Goal: Task Accomplishment & Management: Manage account settings

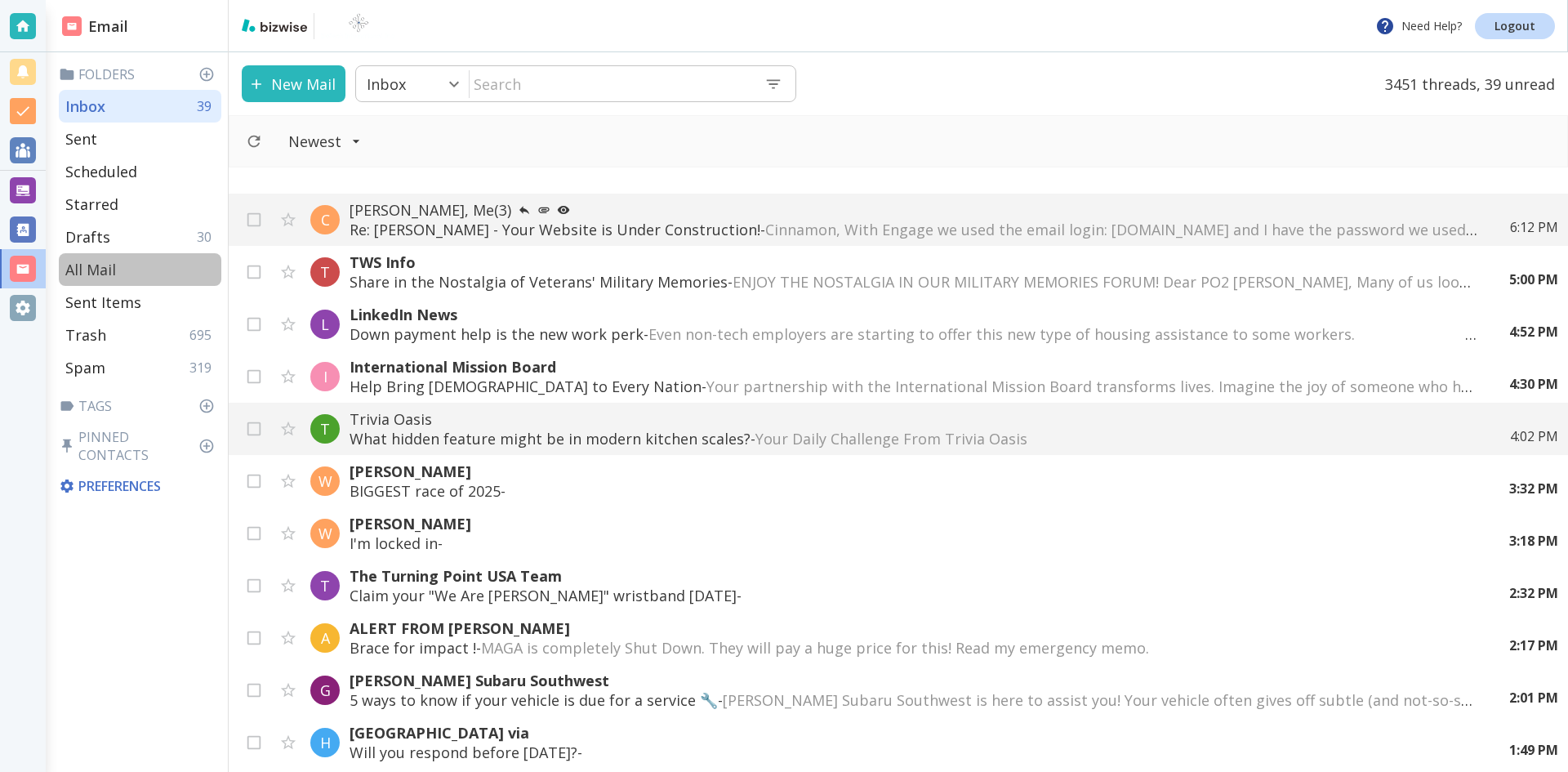
click at [106, 268] on p "All Mail" at bounding box center [91, 269] width 51 height 20
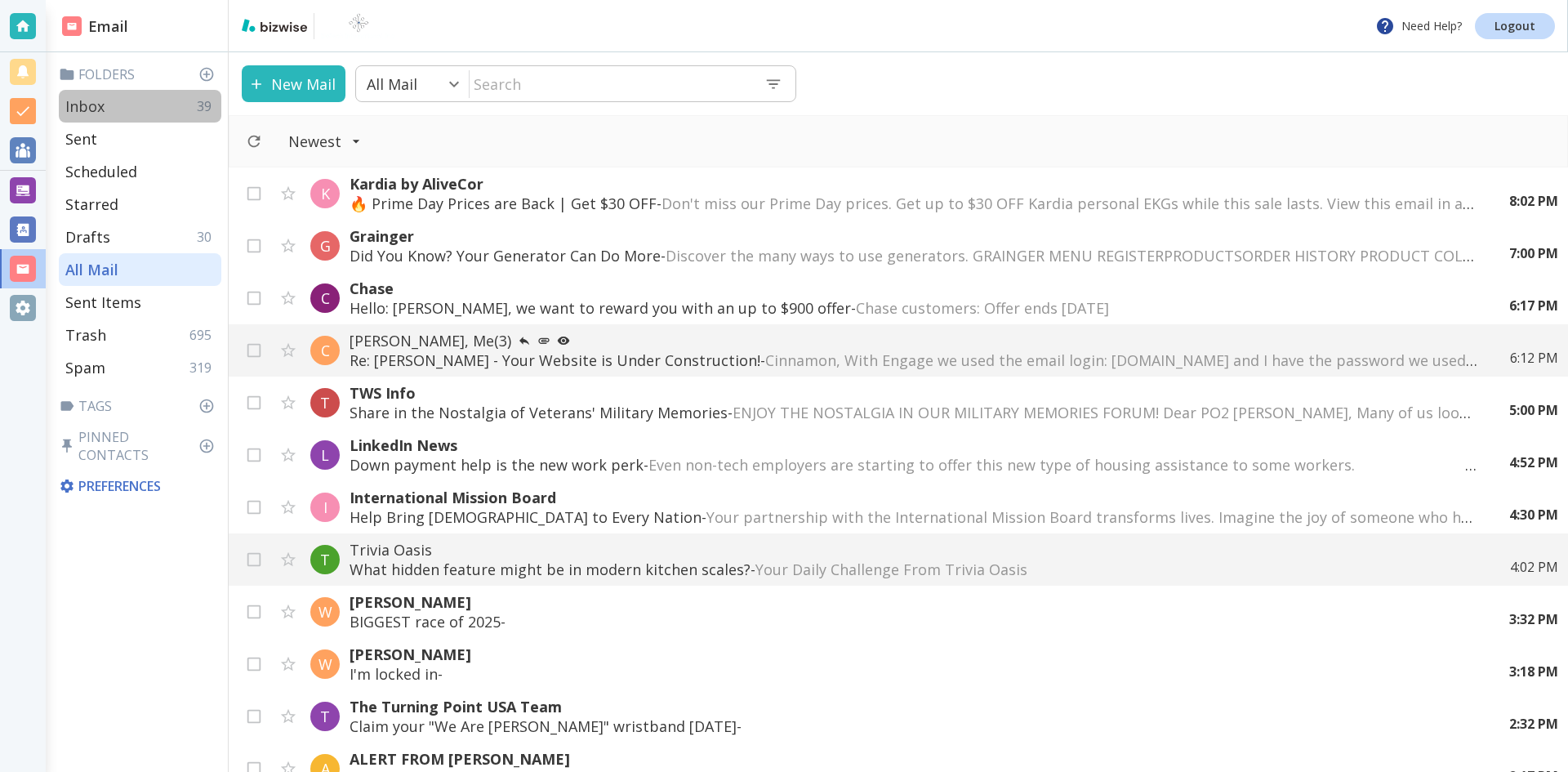
click at [92, 104] on p "Inbox" at bounding box center [85, 106] width 39 height 20
type input "0"
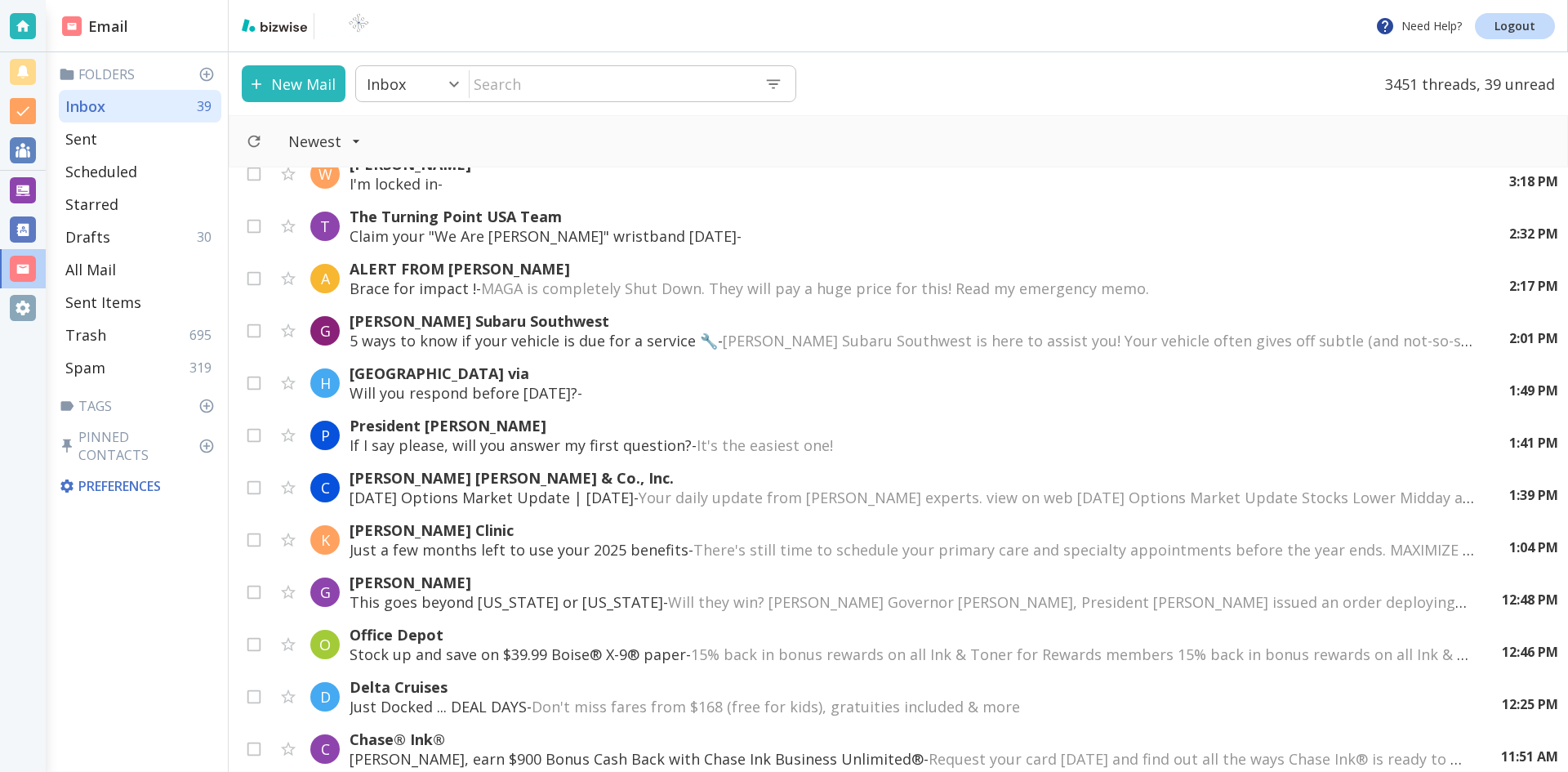
scroll to position [571, 0]
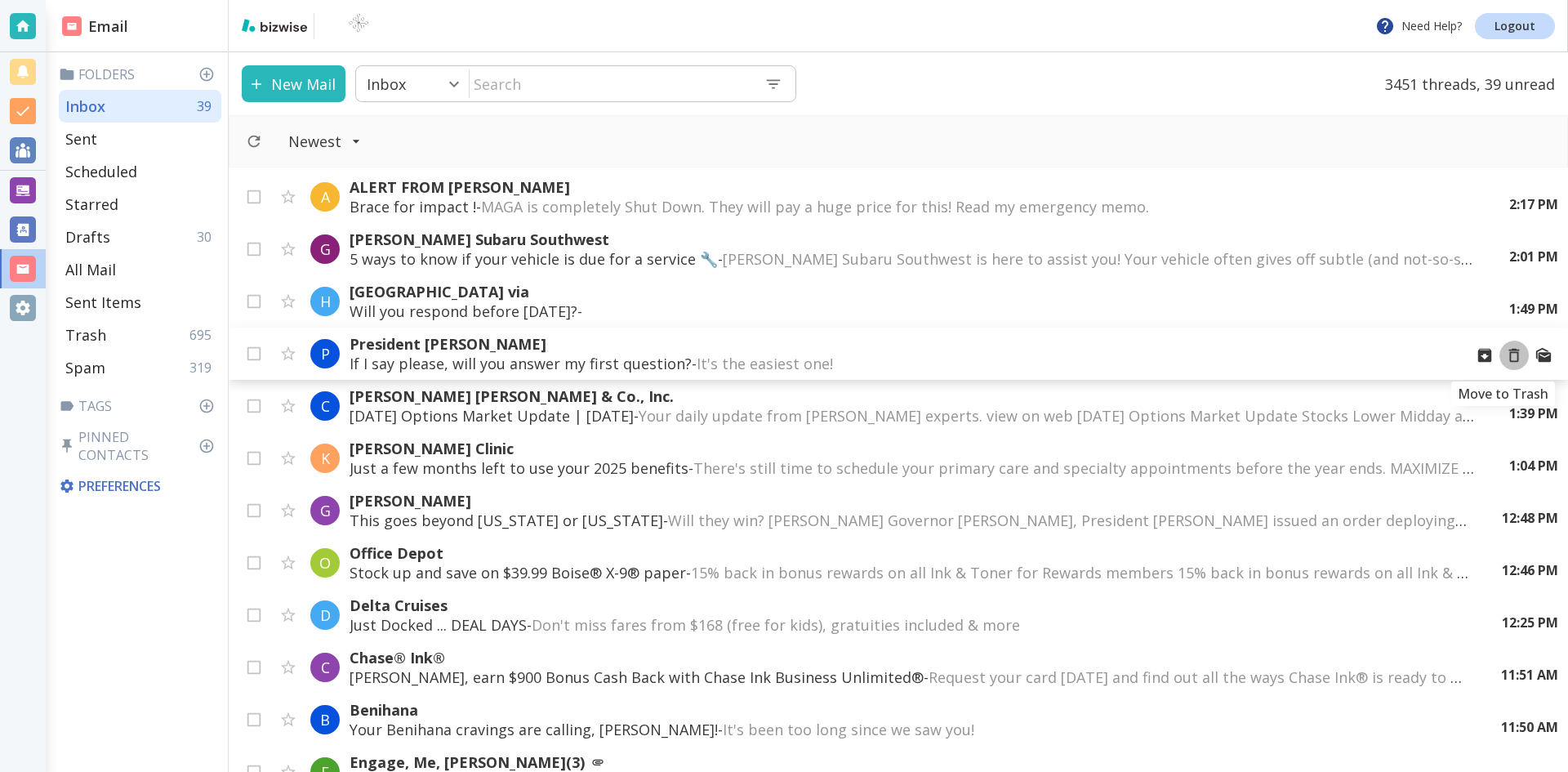
click at [1509, 352] on icon "Move to Trash" at bounding box center [1514, 355] width 11 height 14
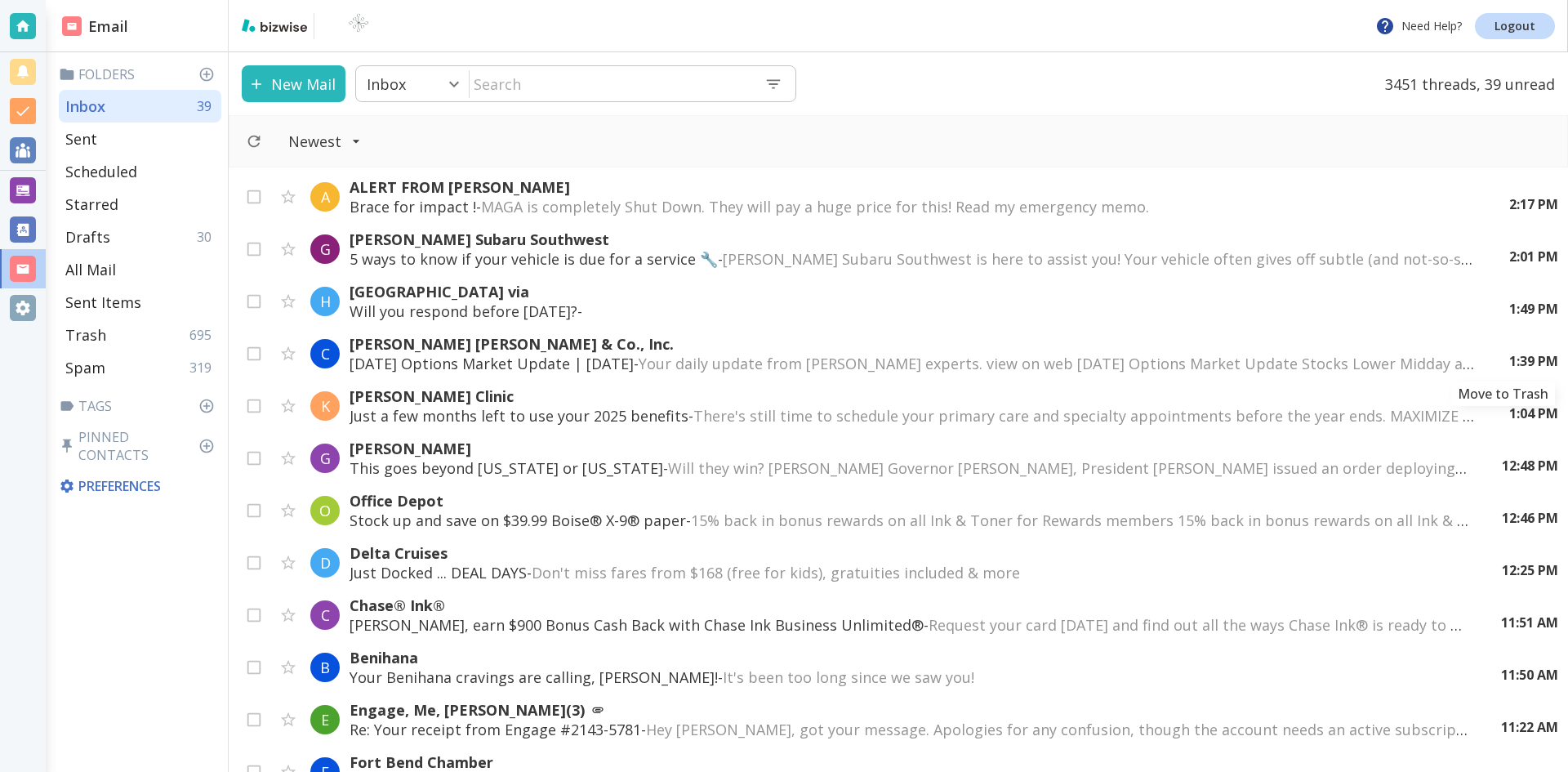
click at [0, 0] on icon "Move to Trash" at bounding box center [0, 0] width 0 height 0
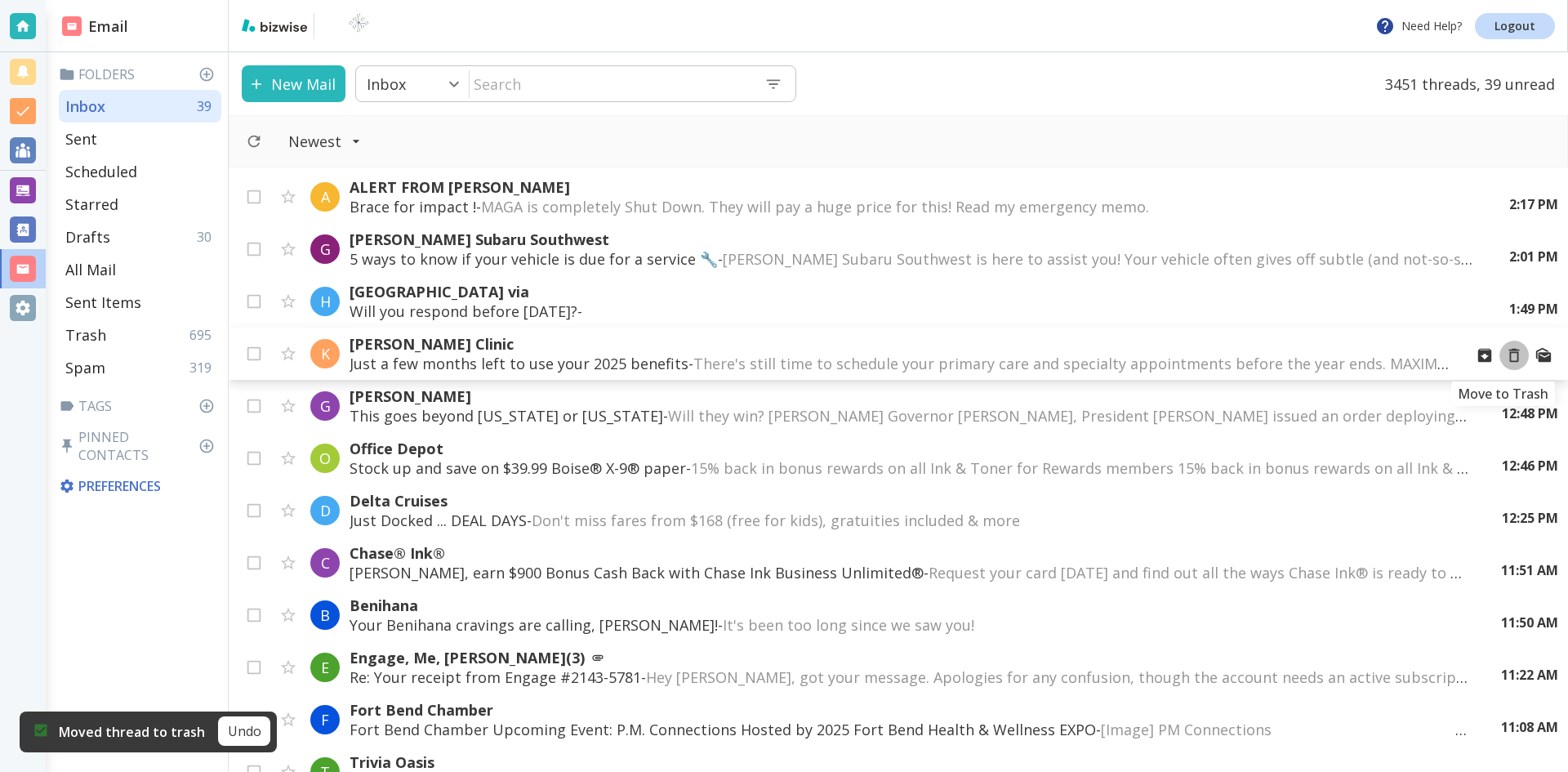
click at [1509, 354] on icon "Move to Trash" at bounding box center [1514, 355] width 11 height 14
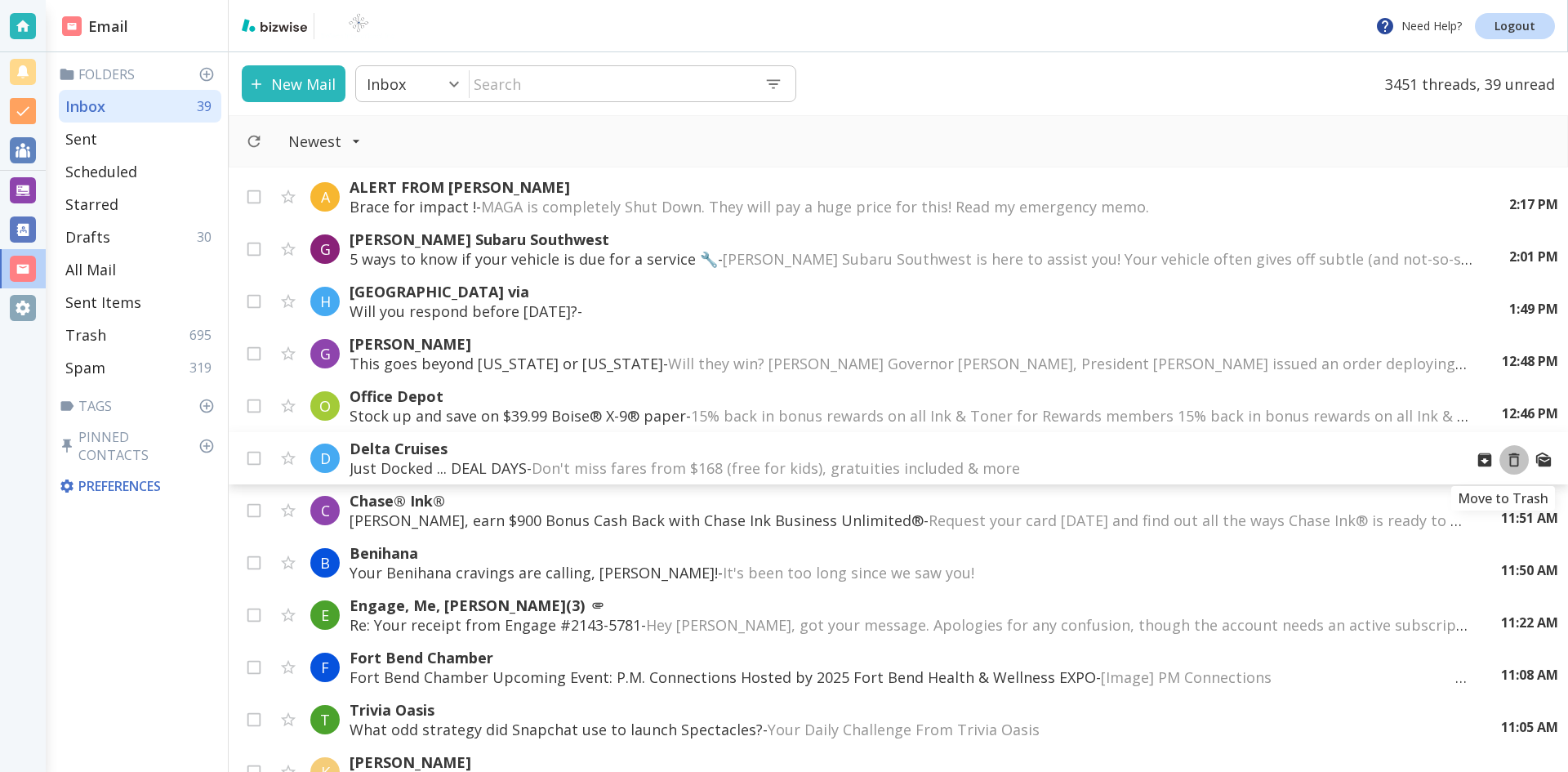
click at [1505, 459] on icon "Move to Trash" at bounding box center [1514, 460] width 18 height 18
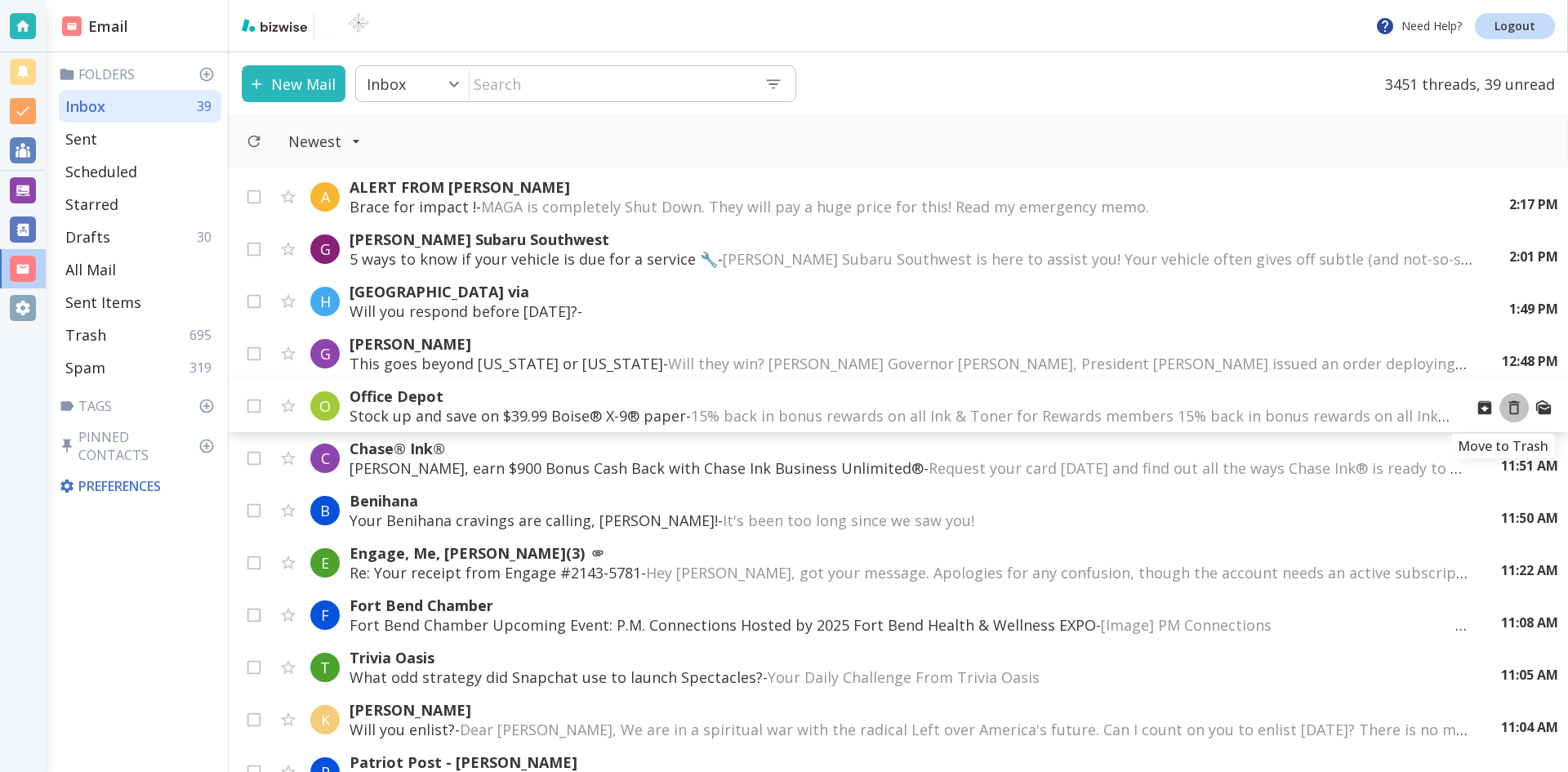
click at [1505, 407] on icon "Move to Trash" at bounding box center [1514, 407] width 18 height 18
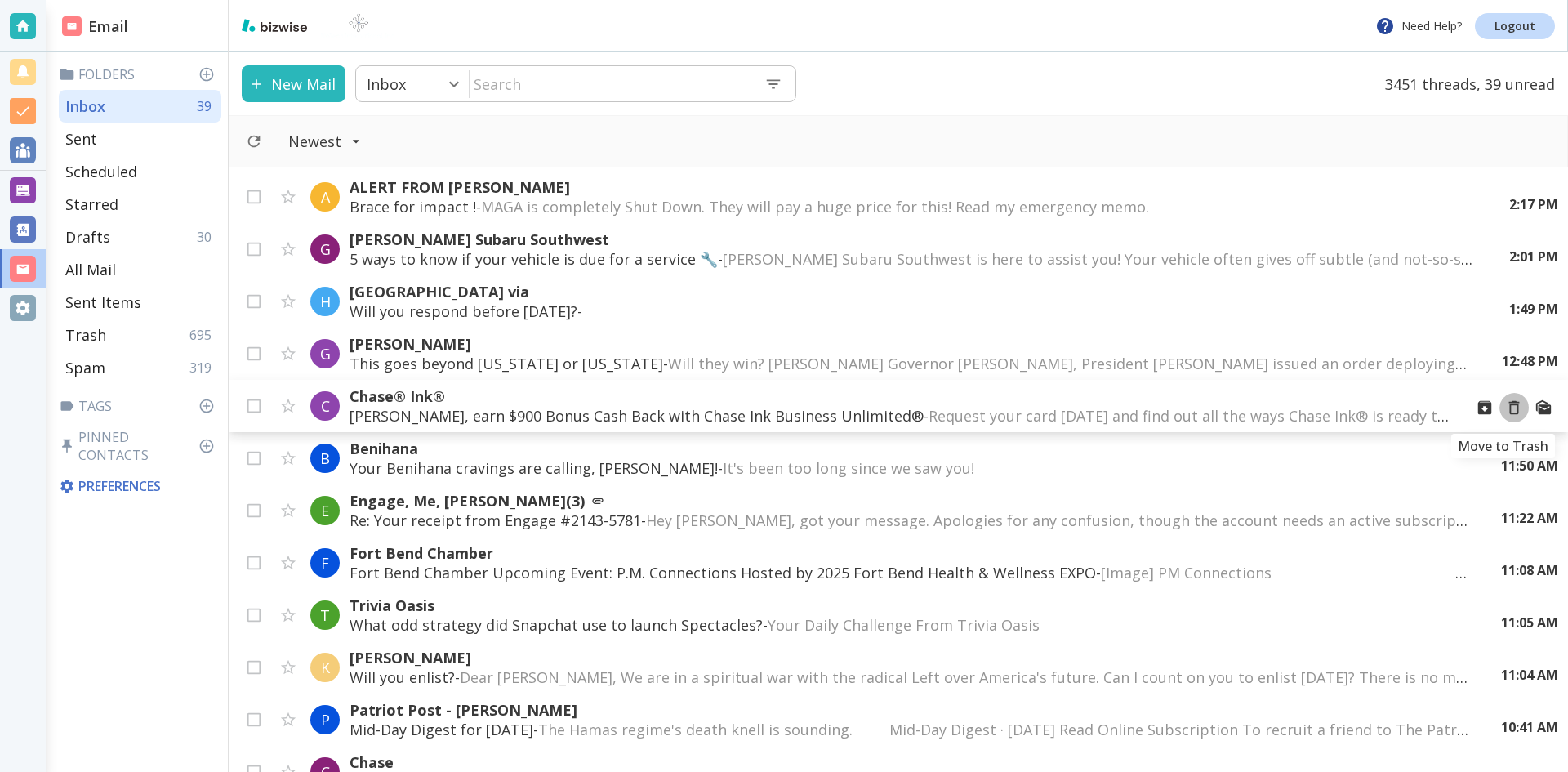
click at [1509, 405] on icon "Move to Trash" at bounding box center [1514, 408] width 11 height 14
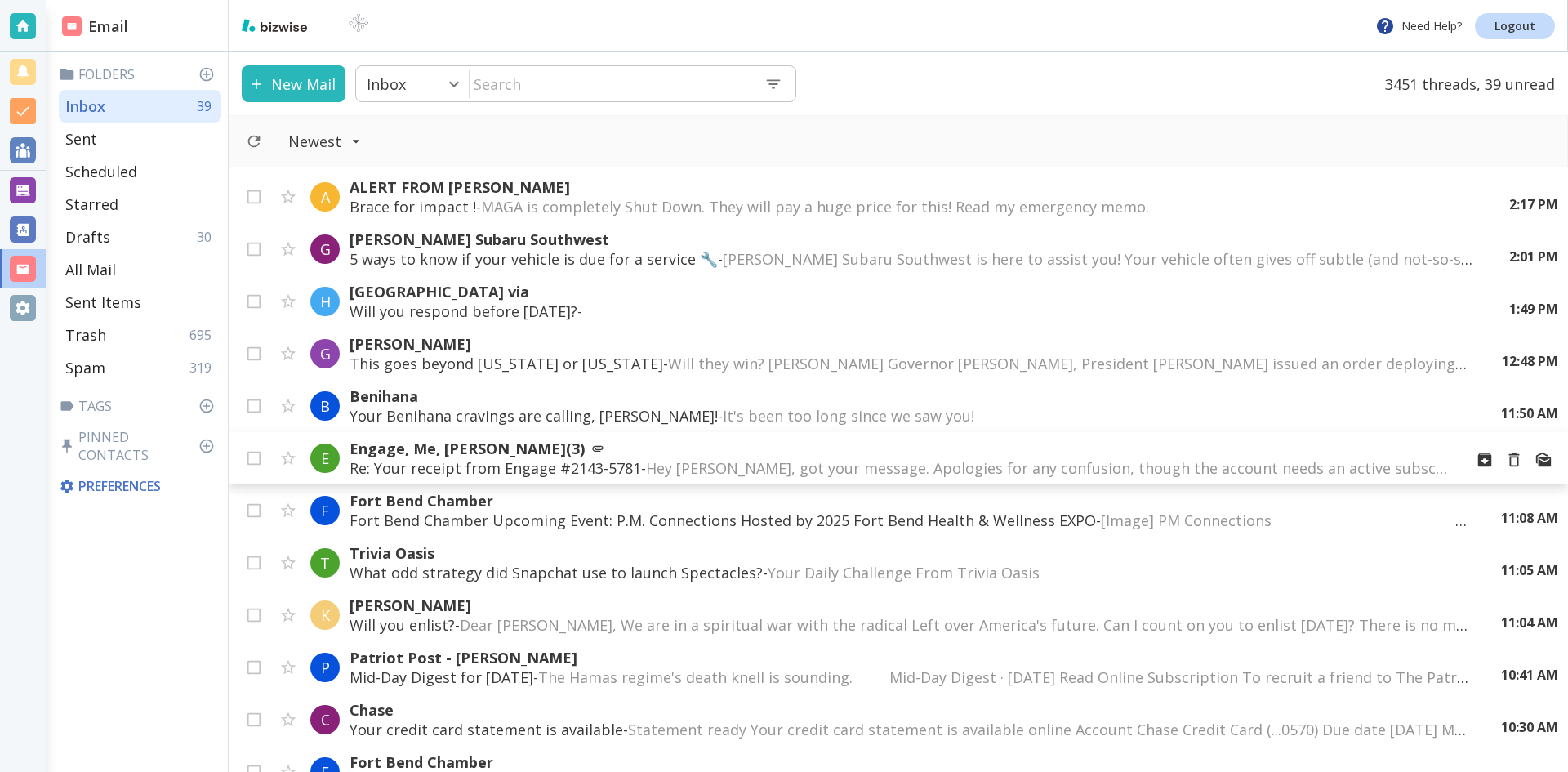
click at [1237, 464] on span "Hey [PERSON_NAME], got your message. Apologies for any confusion, though the ac…" at bounding box center [1419, 468] width 1547 height 20
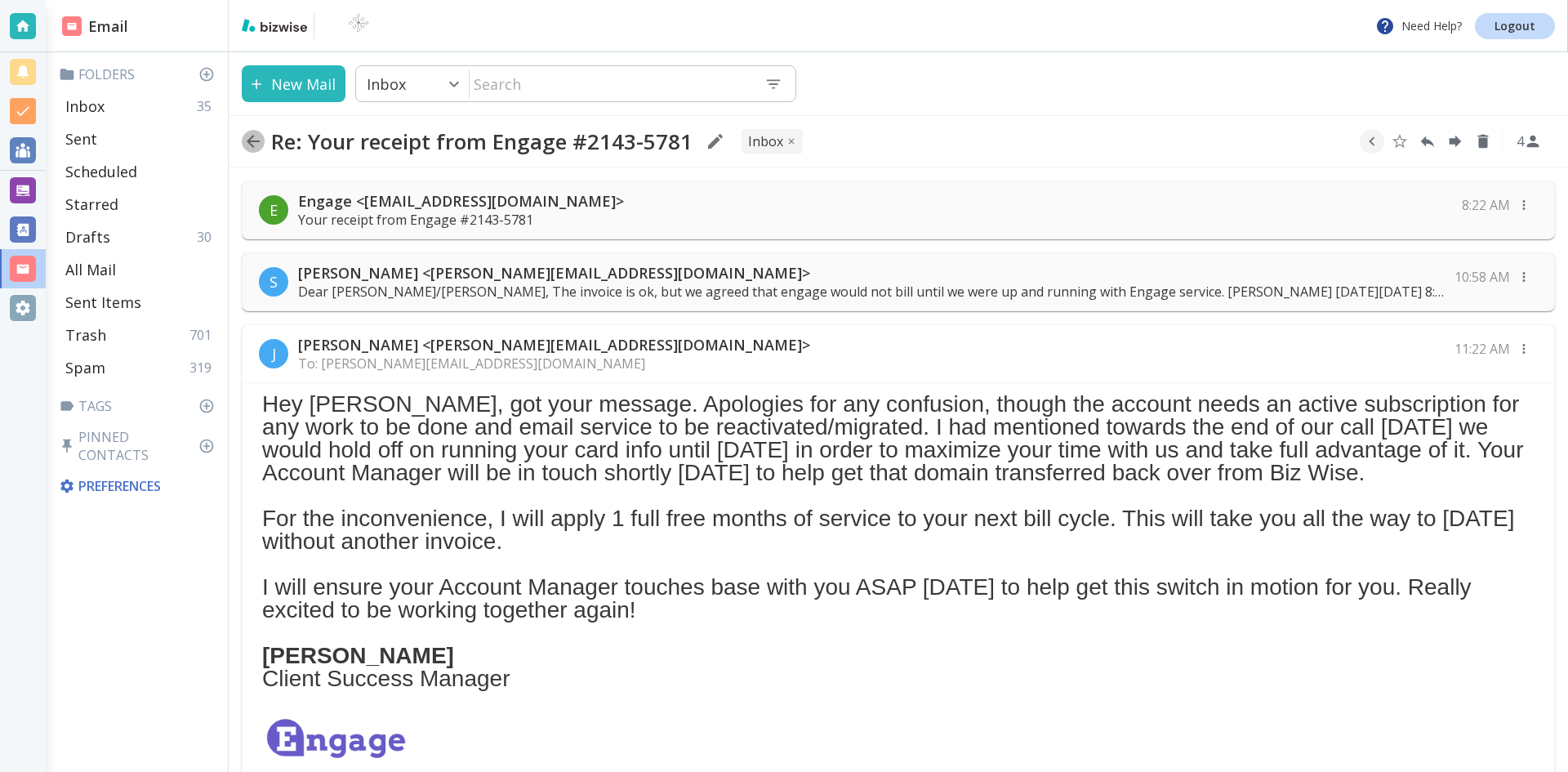
click at [252, 140] on icon "button" at bounding box center [254, 141] width 20 height 20
